Goal: Obtain resource: Download file/media

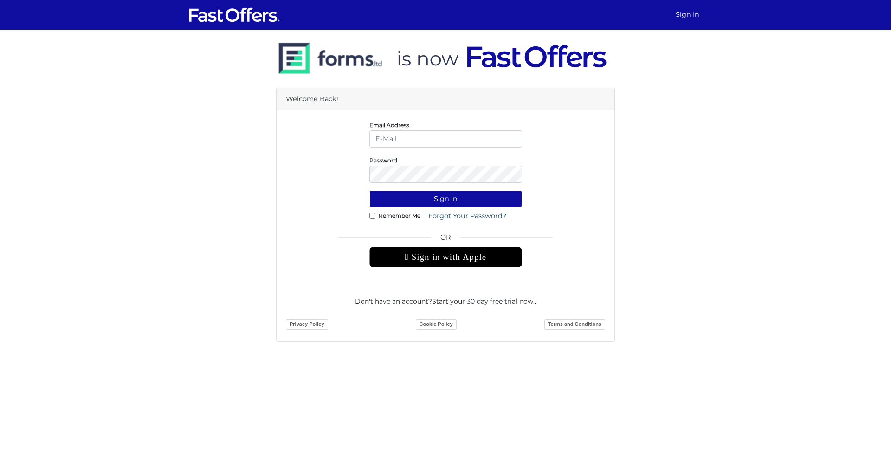
click at [436, 142] on input "email" at bounding box center [446, 138] width 153 height 17
type input "[EMAIL_ADDRESS][DOMAIN_NAME]"
click at [370, 190] on button "Sign In" at bounding box center [446, 198] width 153 height 17
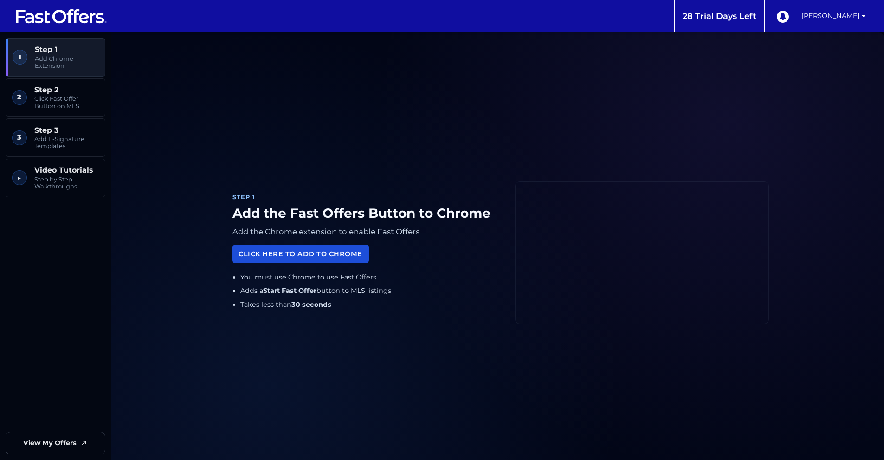
click at [363, 253] on link "Click Here to Add to Chrome" at bounding box center [301, 254] width 136 height 18
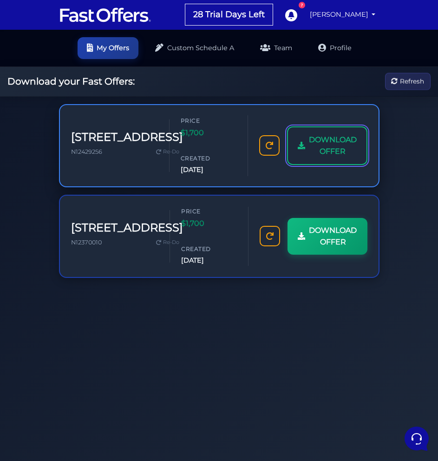
click at [337, 144] on span "DOWNLOAD OFFER" at bounding box center [333, 146] width 48 height 24
